Goal: Answer question/provide support: Answer question/provide support

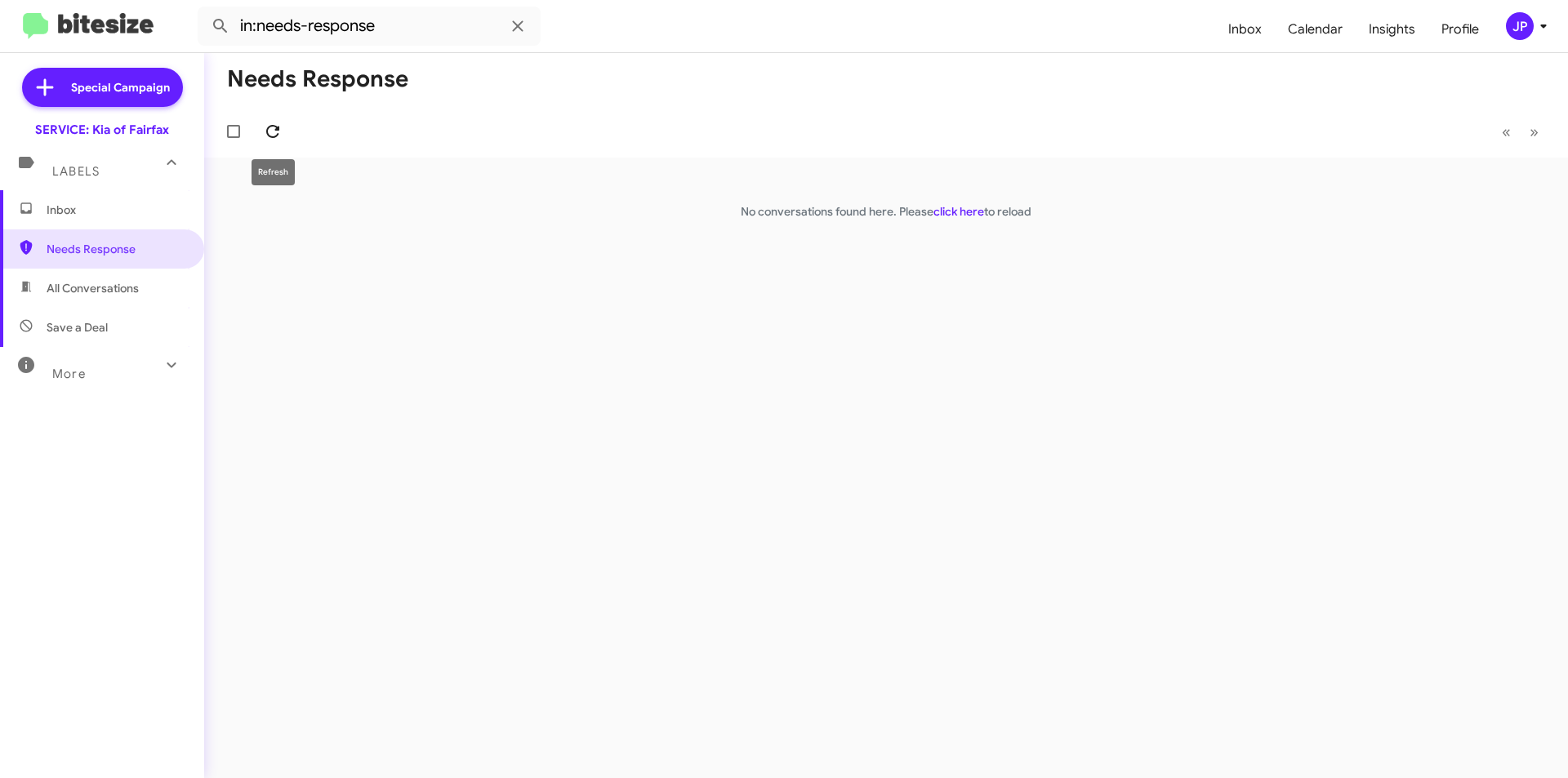
click at [270, 141] on icon at bounding box center [273, 131] width 19 height 19
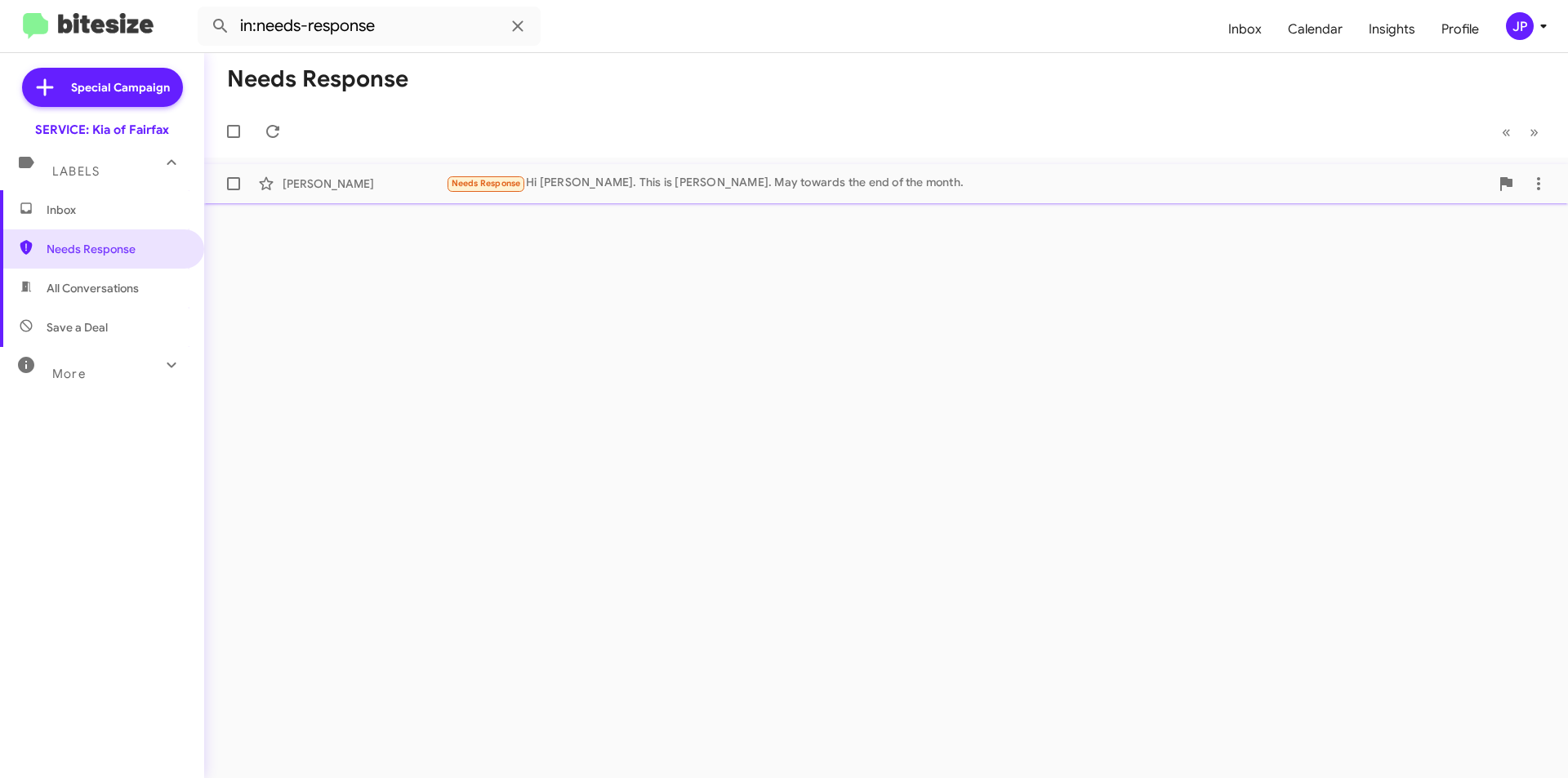
click at [542, 187] on div "Needs Response Hi [PERSON_NAME]. This is [PERSON_NAME]. May towards the end of …" at bounding box center [968, 183] width 1044 height 18
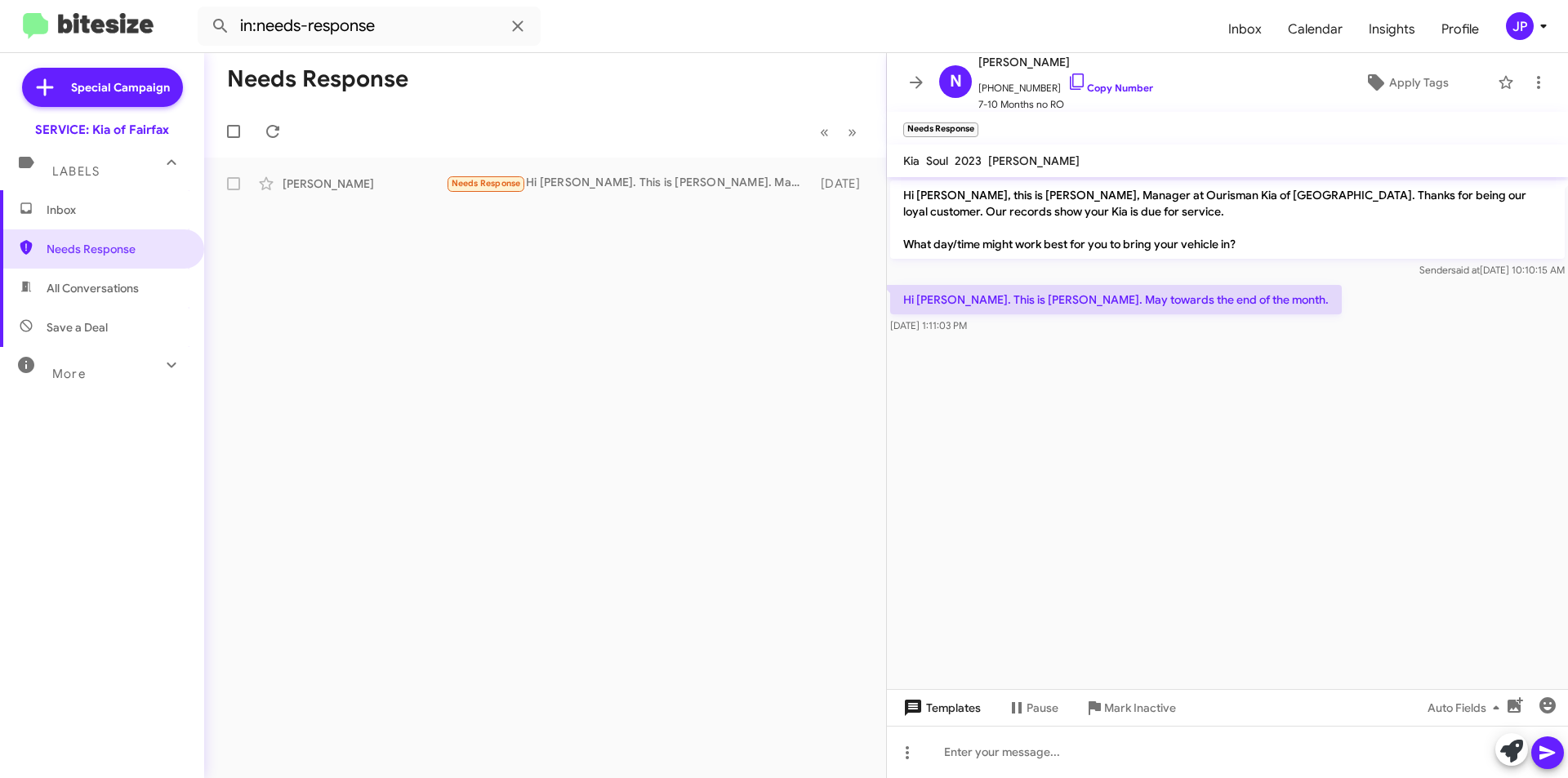
click at [898, 709] on button "Templates" at bounding box center [940, 708] width 107 height 30
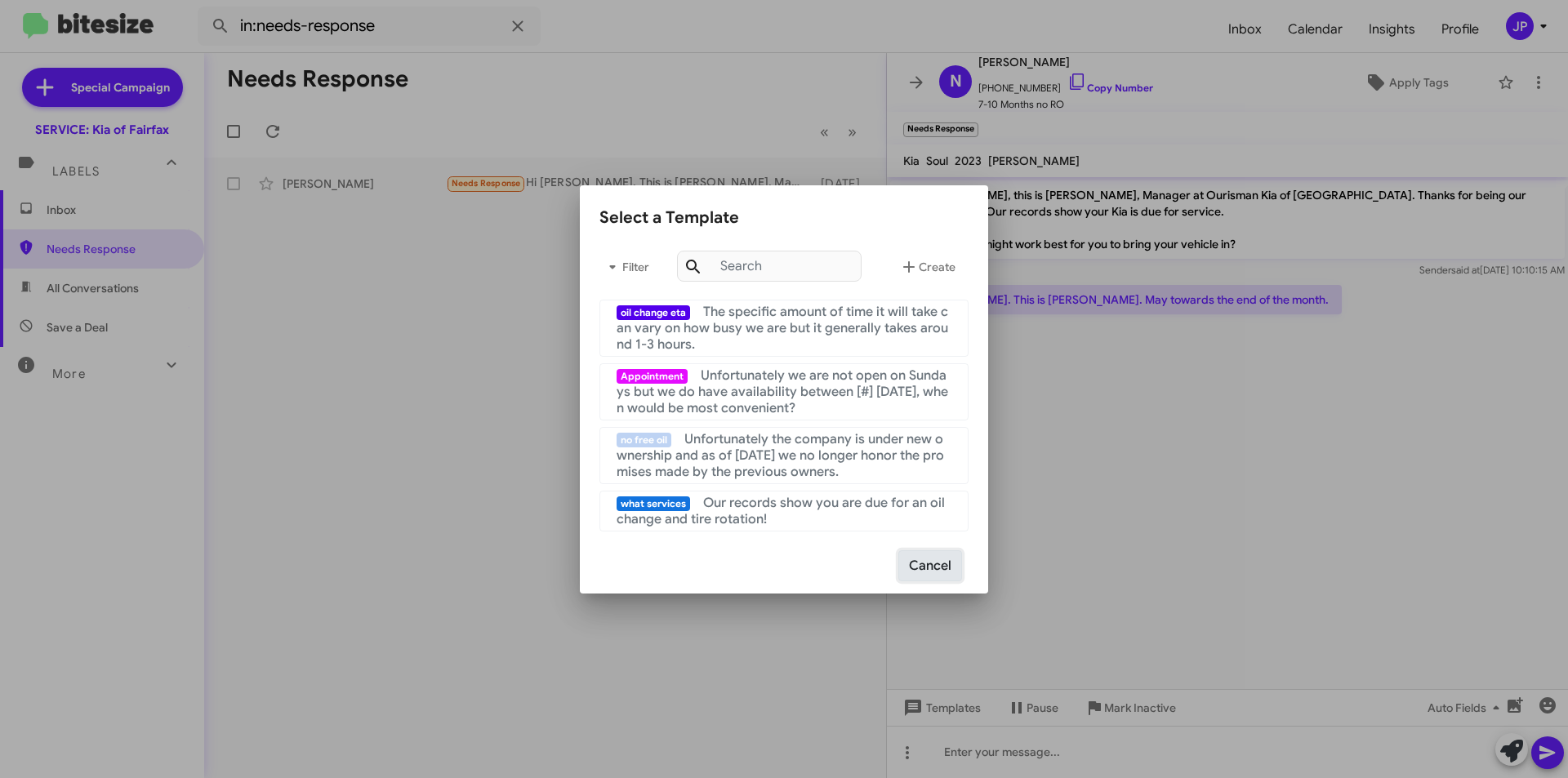
click at [912, 571] on button "Cancel" at bounding box center [930, 566] width 64 height 31
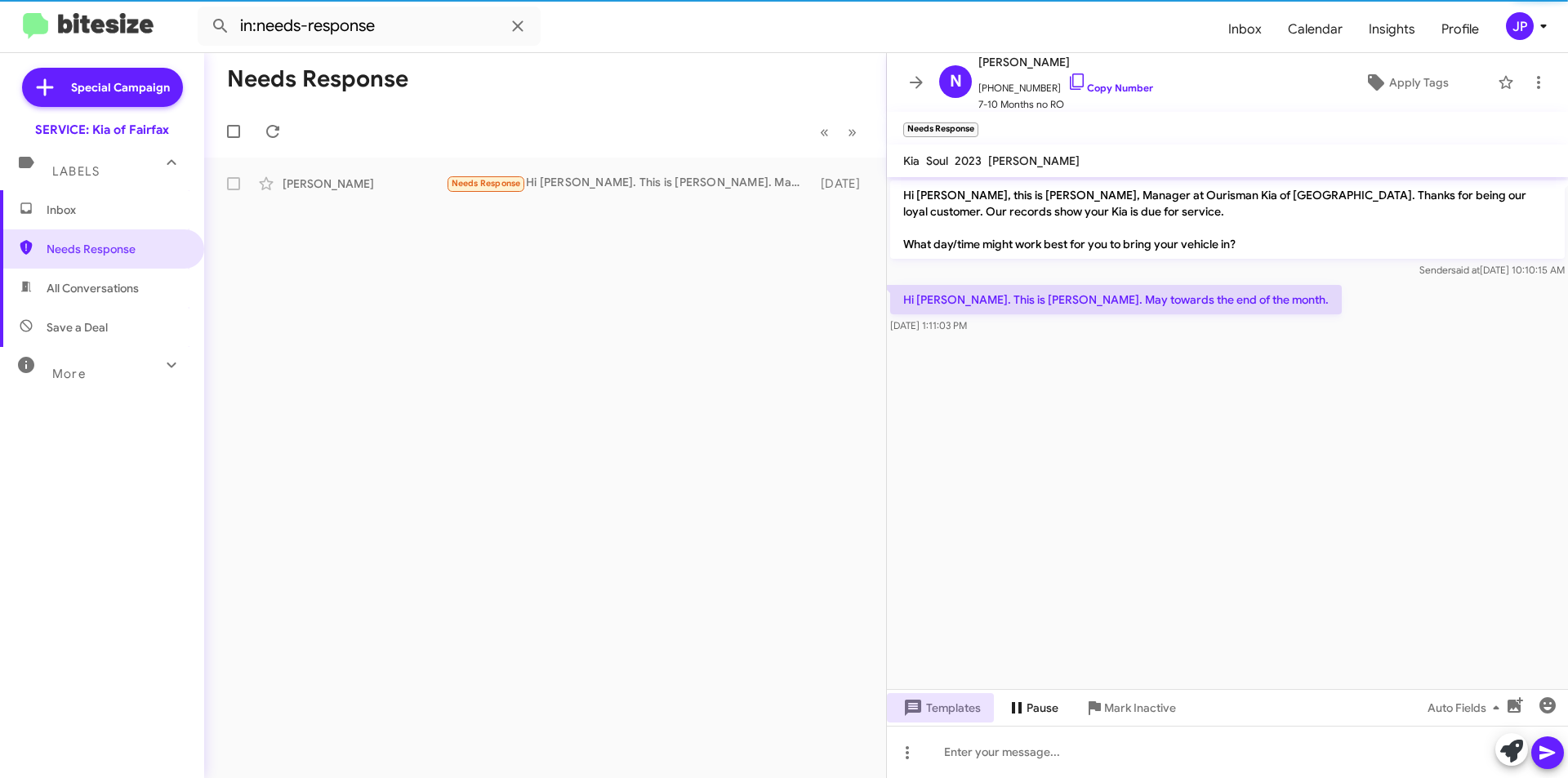
click at [1049, 703] on span "Pause" at bounding box center [1043, 708] width 31 height 30
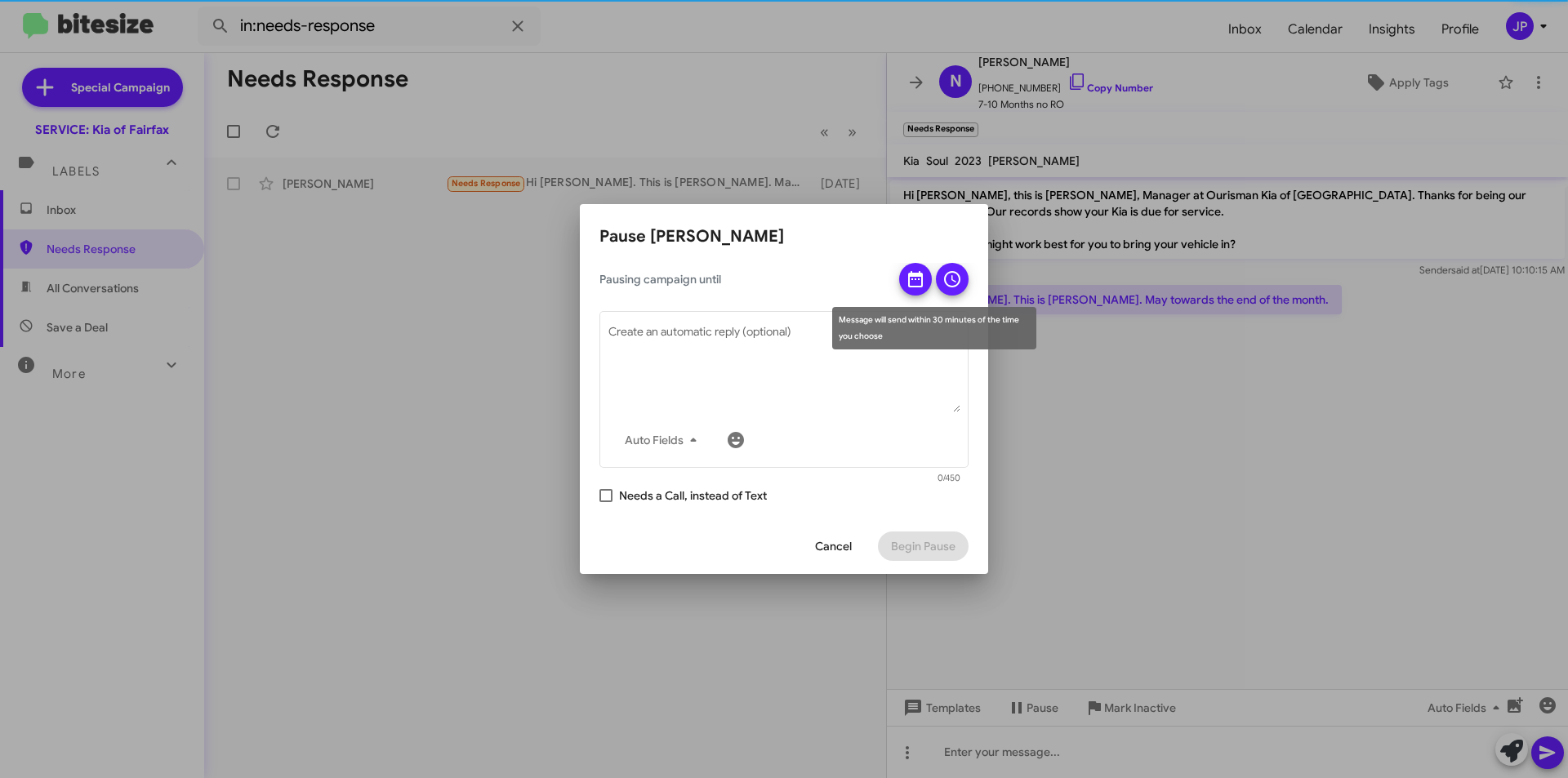
click at [910, 282] on icon at bounding box center [915, 279] width 15 height 17
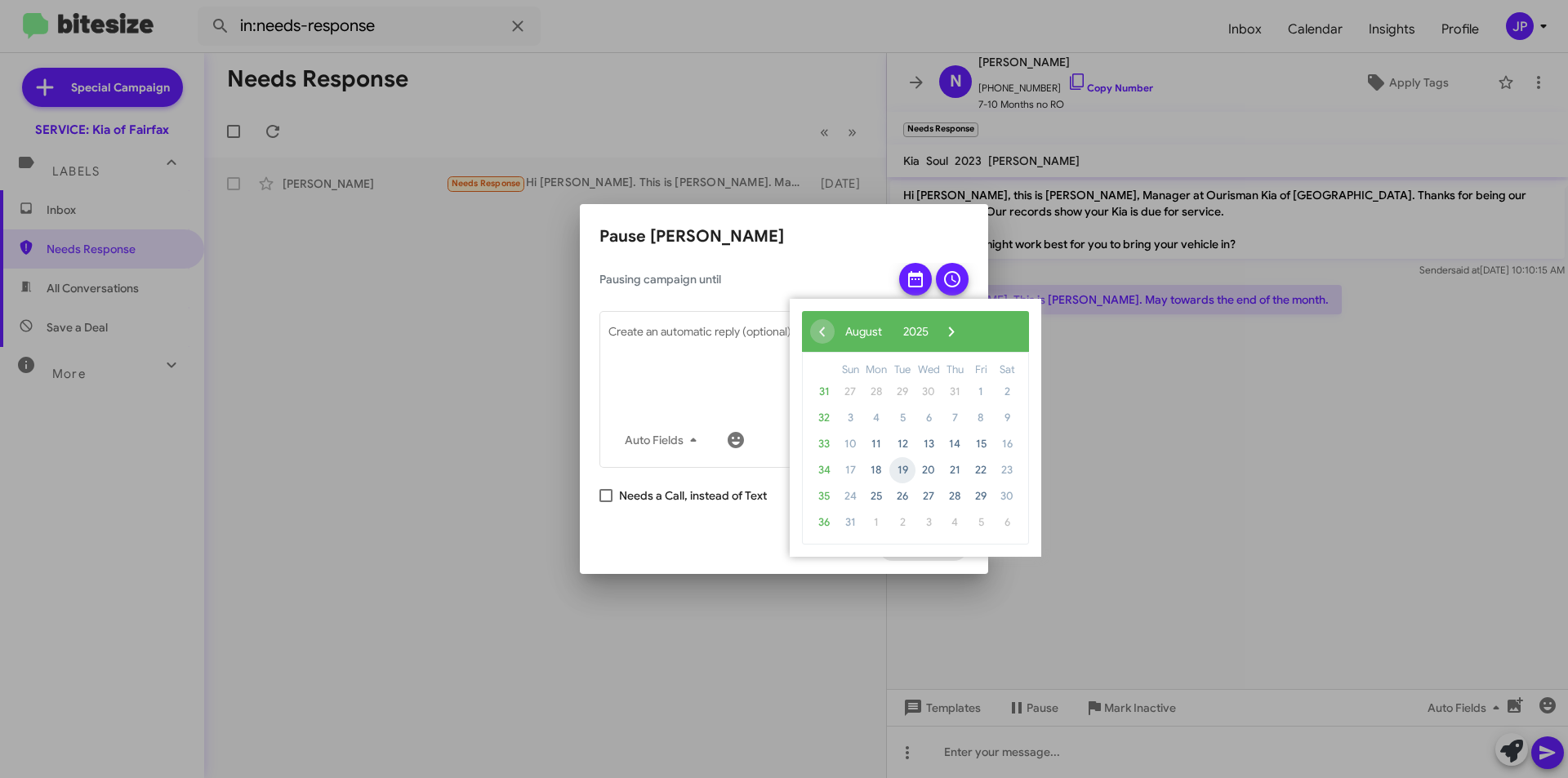
click at [903, 475] on span "19" at bounding box center [903, 470] width 26 height 26
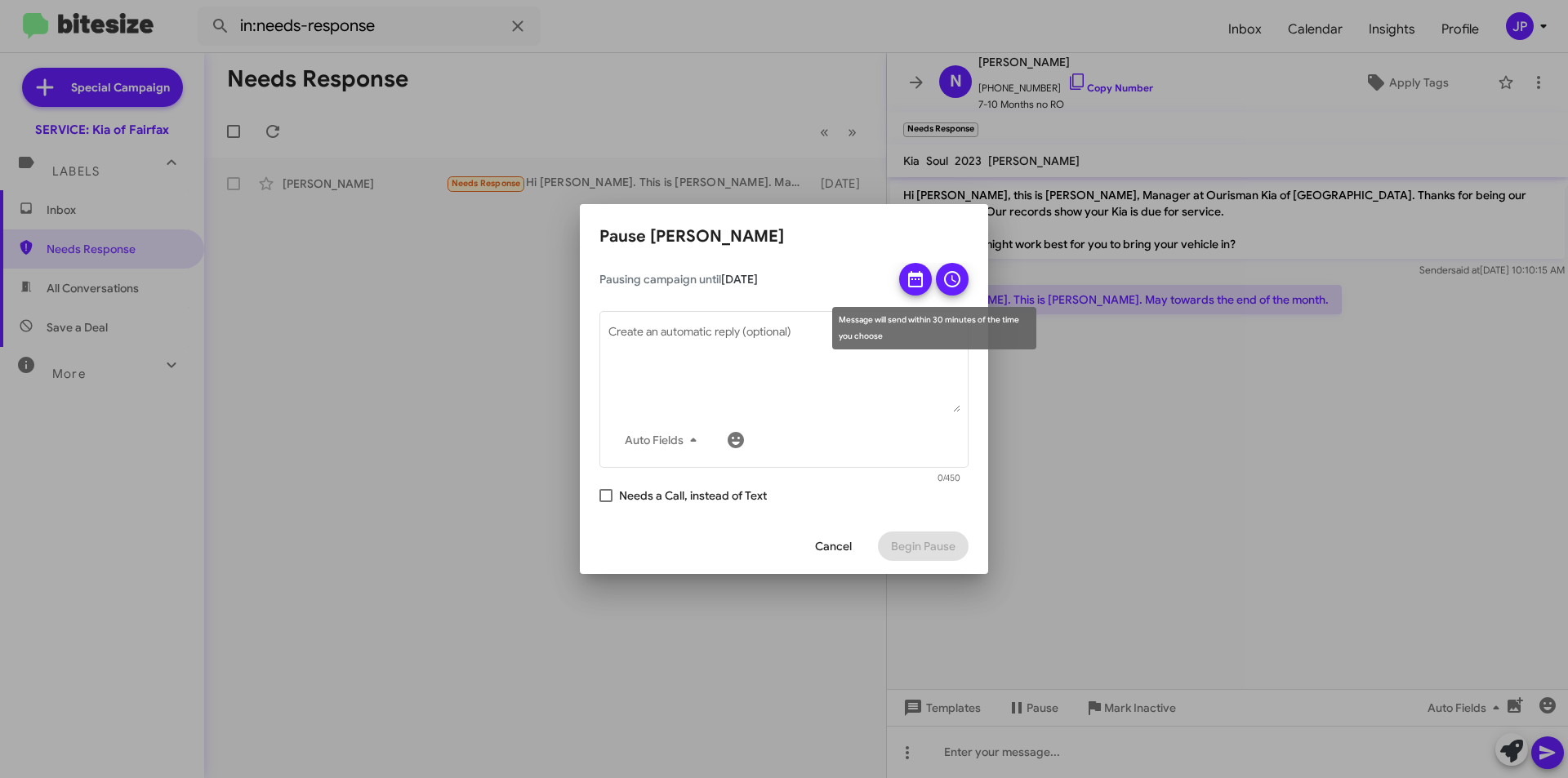
click at [940, 282] on button at bounding box center [952, 279] width 32 height 32
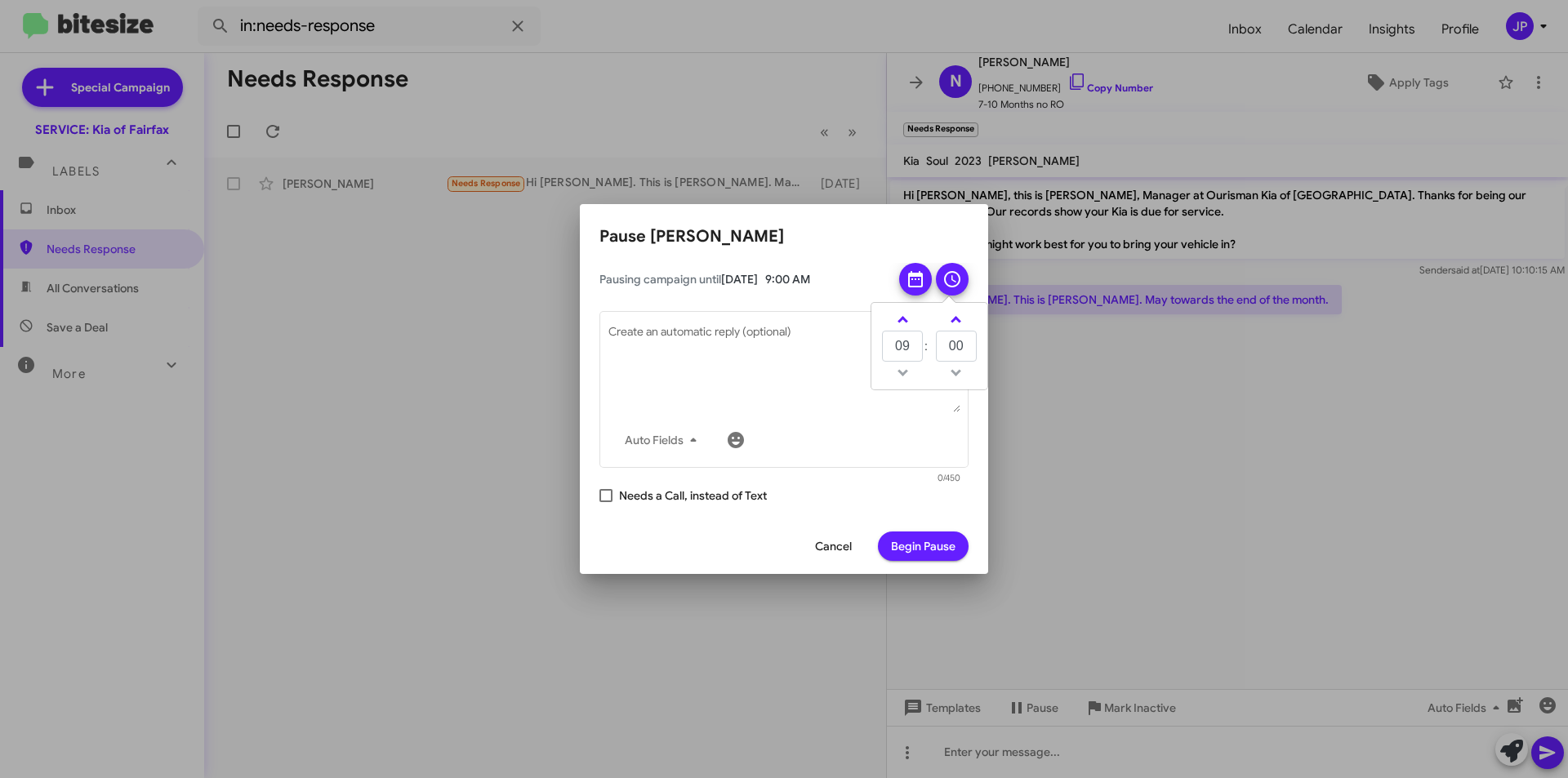
click at [949, 538] on span "Begin Pause" at bounding box center [923, 546] width 65 height 30
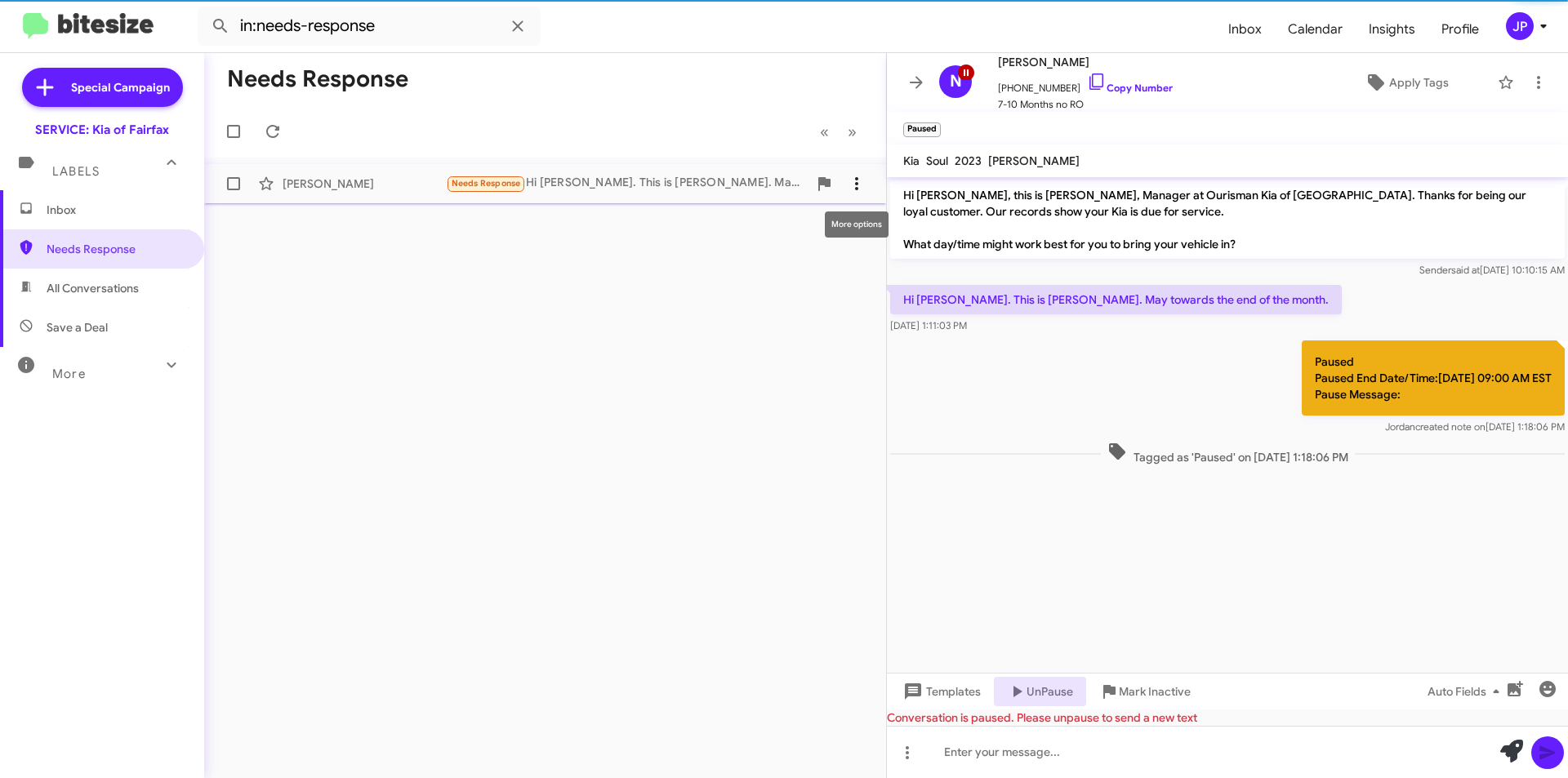
click at [856, 182] on icon at bounding box center [857, 184] width 19 height 19
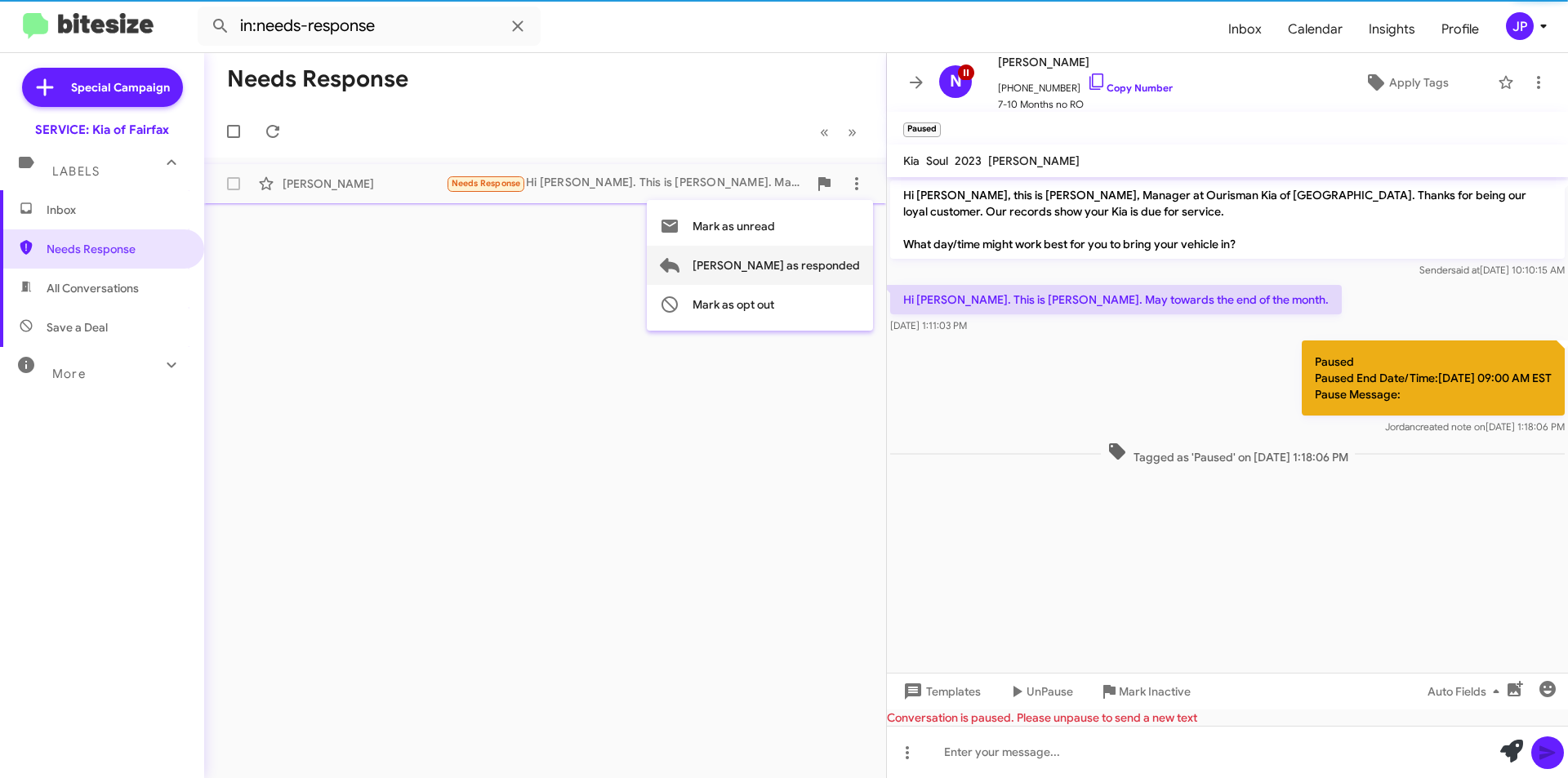
click at [804, 269] on span "[PERSON_NAME] as responded" at bounding box center [776, 265] width 168 height 39
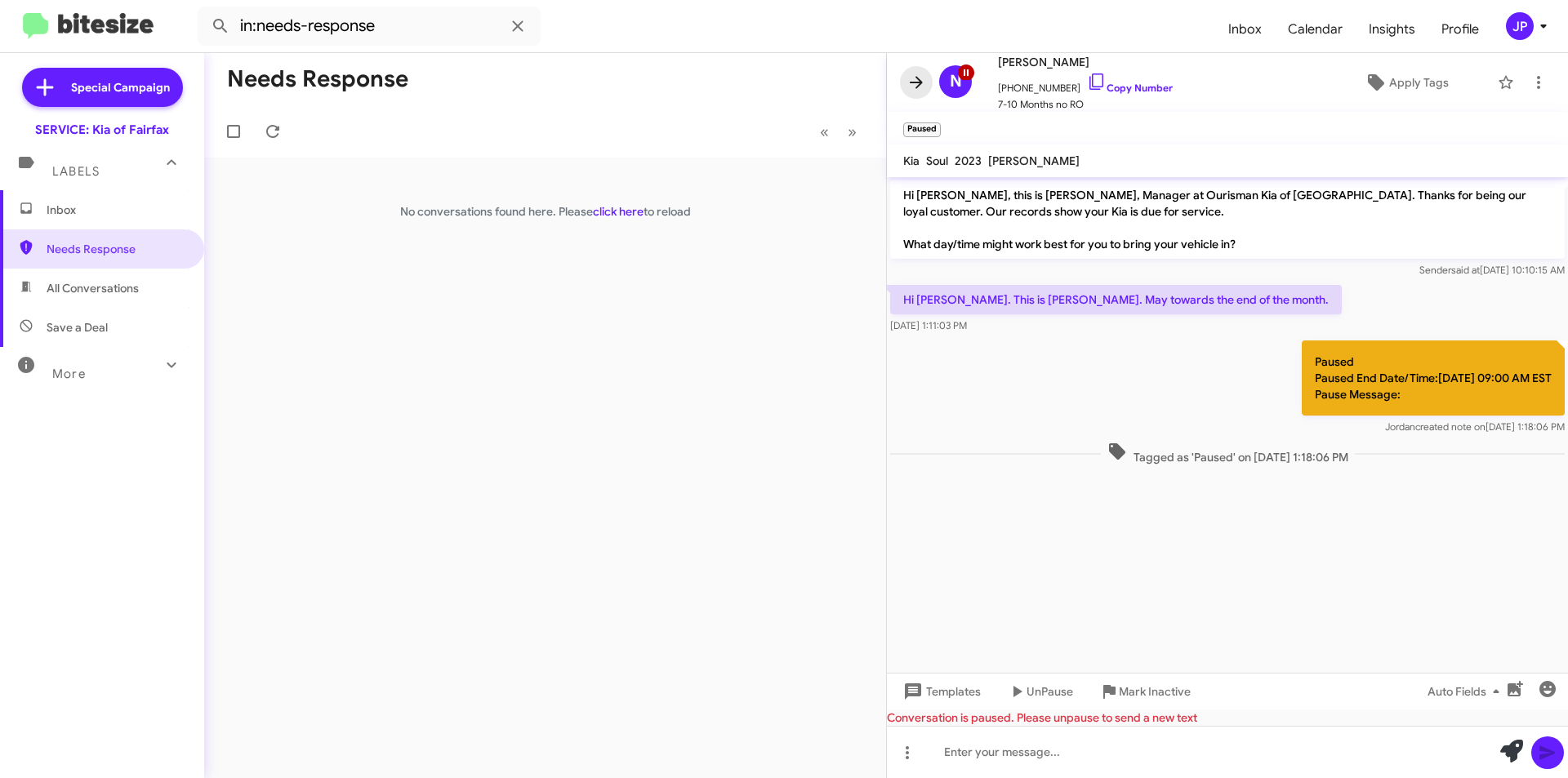
click at [911, 87] on icon at bounding box center [916, 82] width 19 height 19
